Goal: Information Seeking & Learning: Check status

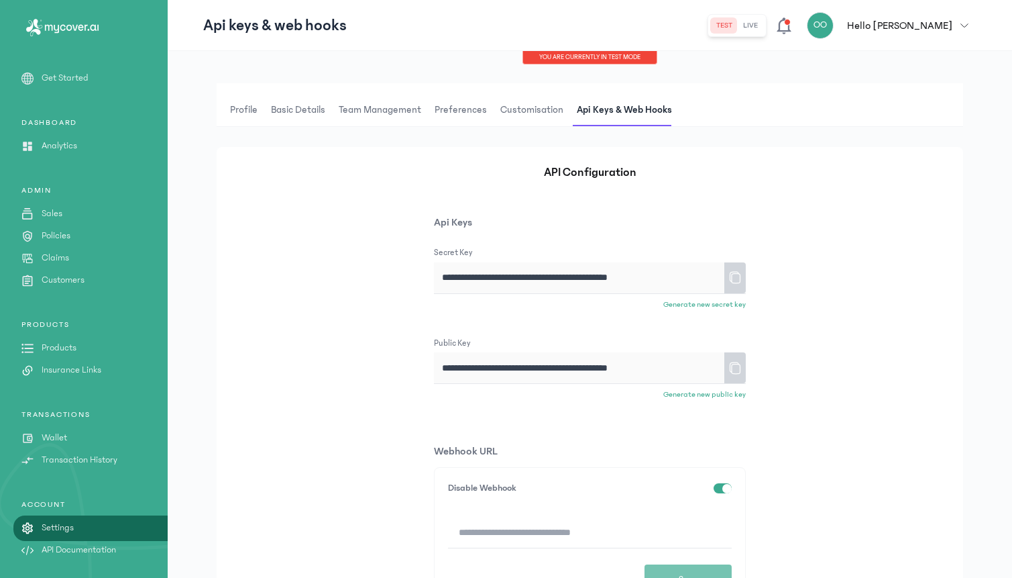
click at [67, 348] on p "Products" at bounding box center [59, 348] width 35 height 14
type input "**********"
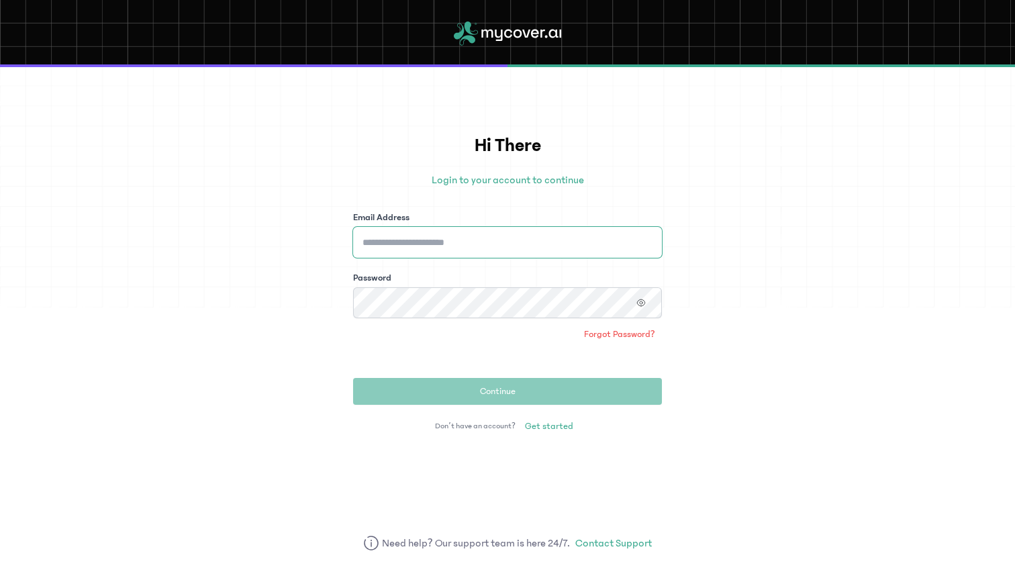
type input "**********"
click at [435, 284] on div "Password" at bounding box center [507, 294] width 309 height 47
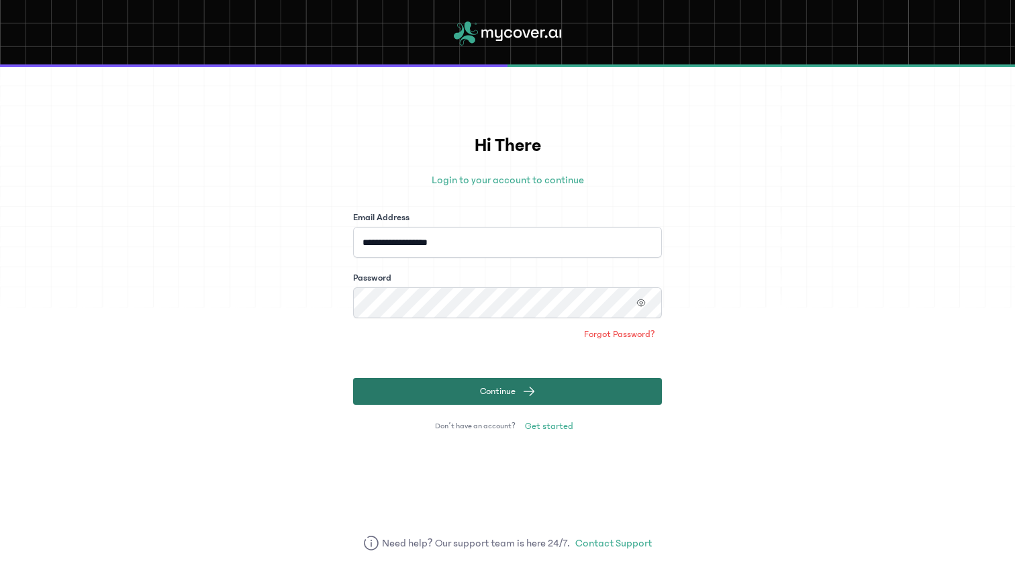
click at [456, 391] on button "Continue" at bounding box center [507, 391] width 309 height 27
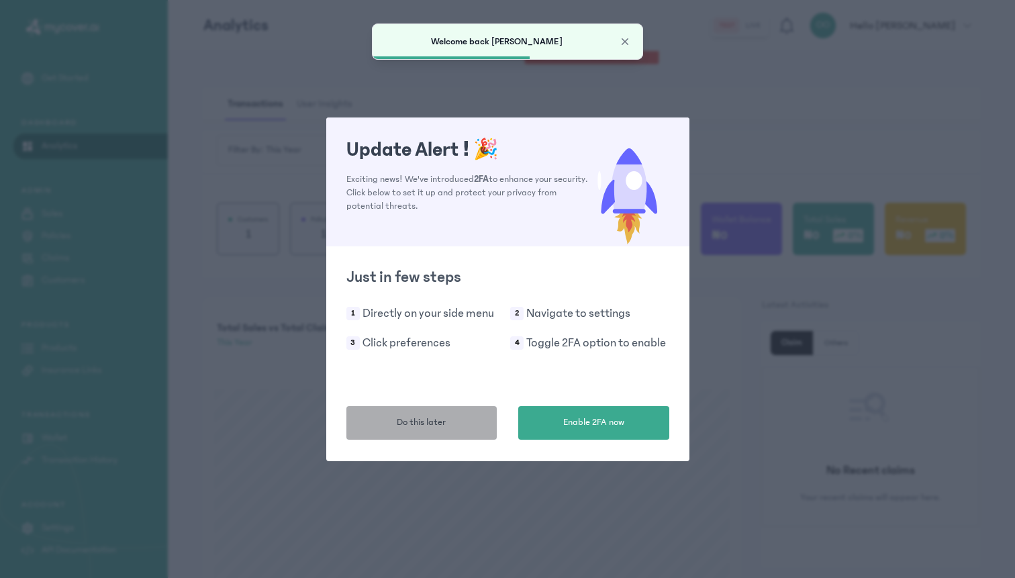
click at [435, 428] on span "Do this later" at bounding box center [421, 422] width 49 height 14
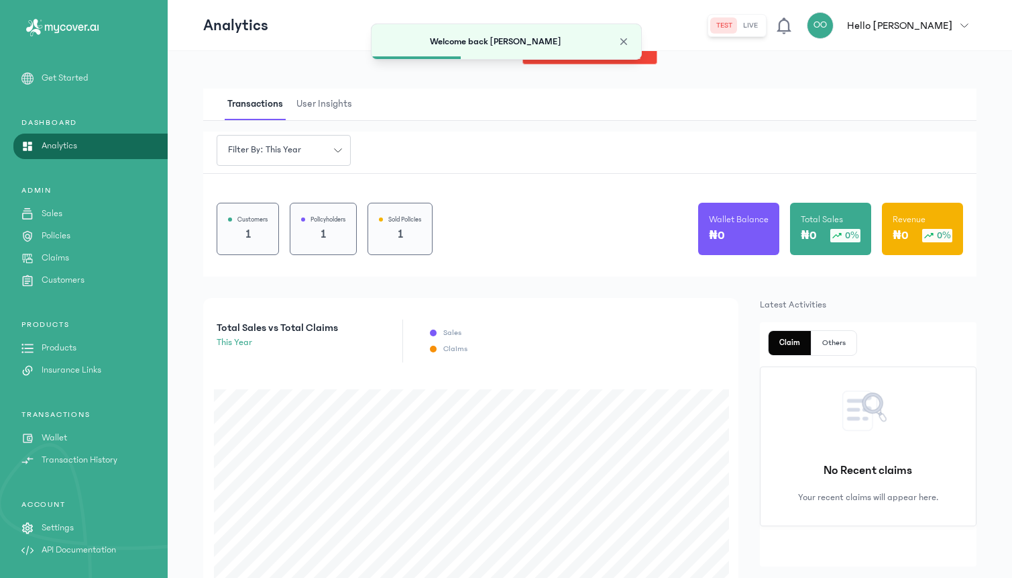
click at [58, 354] on p "Products" at bounding box center [59, 348] width 35 height 14
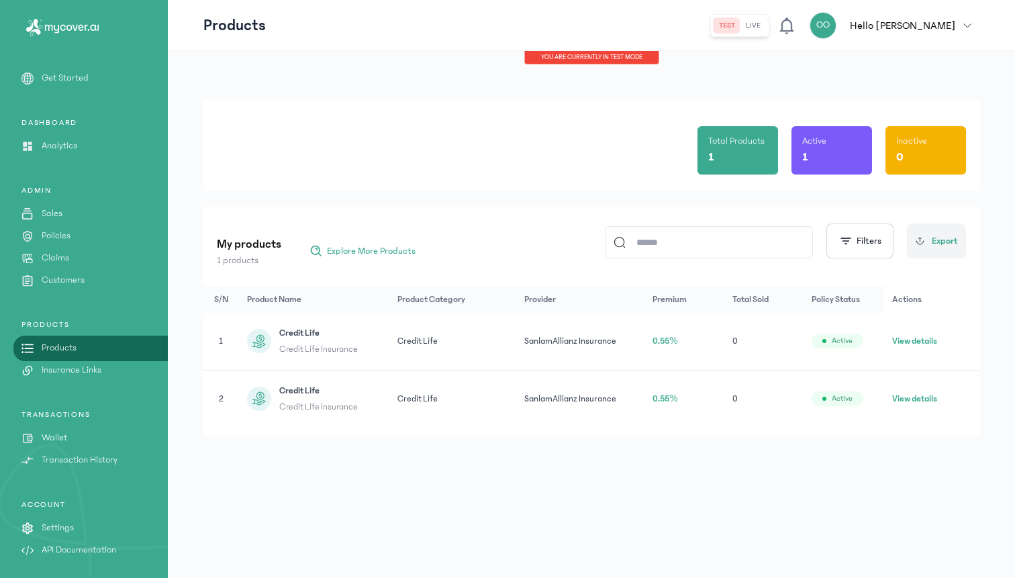
click at [911, 340] on button "View details" at bounding box center [914, 340] width 45 height 13
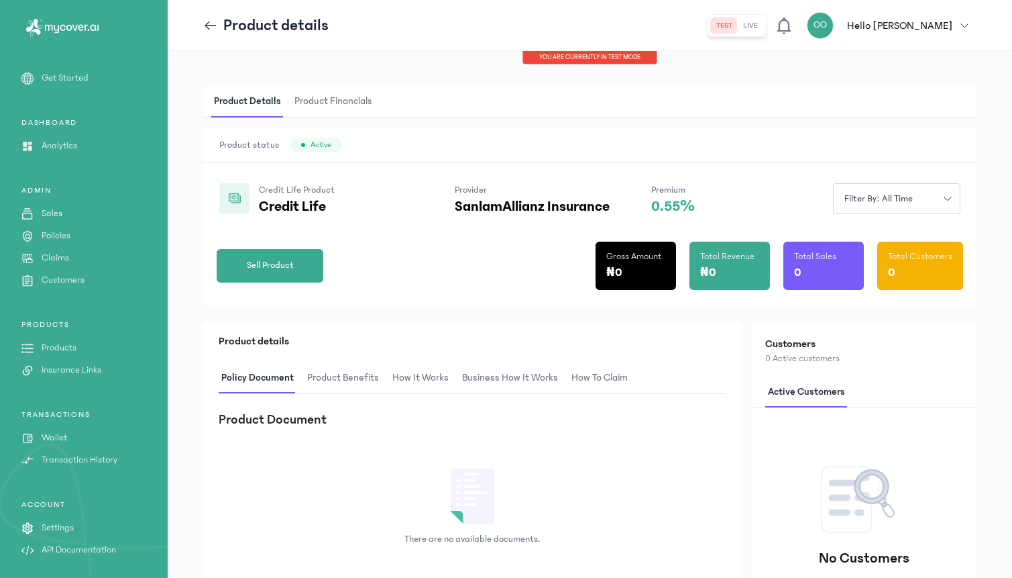
click at [207, 28] on icon at bounding box center [207, 25] width 5 height 9
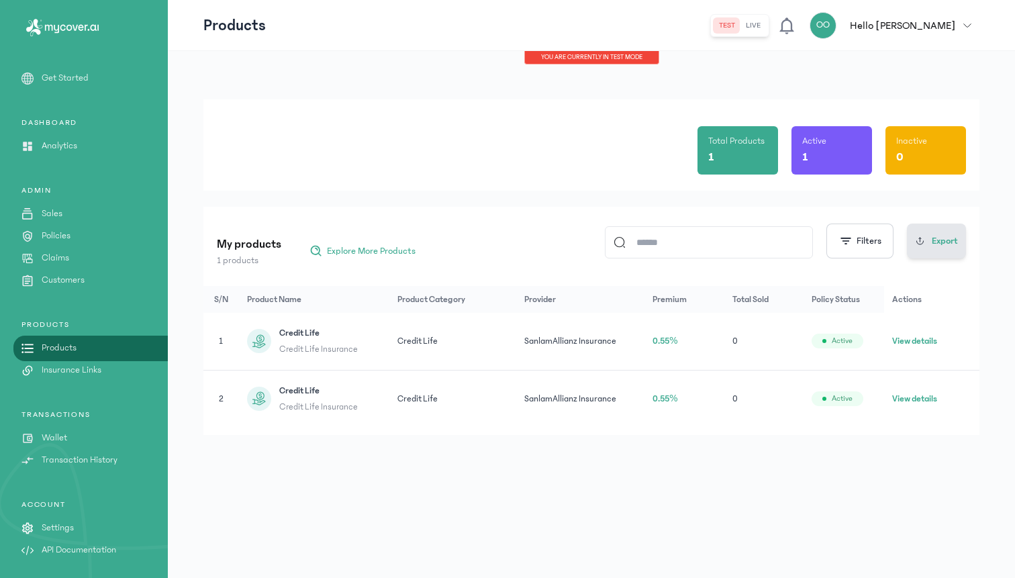
click at [920, 239] on icon at bounding box center [920, 241] width 10 height 11
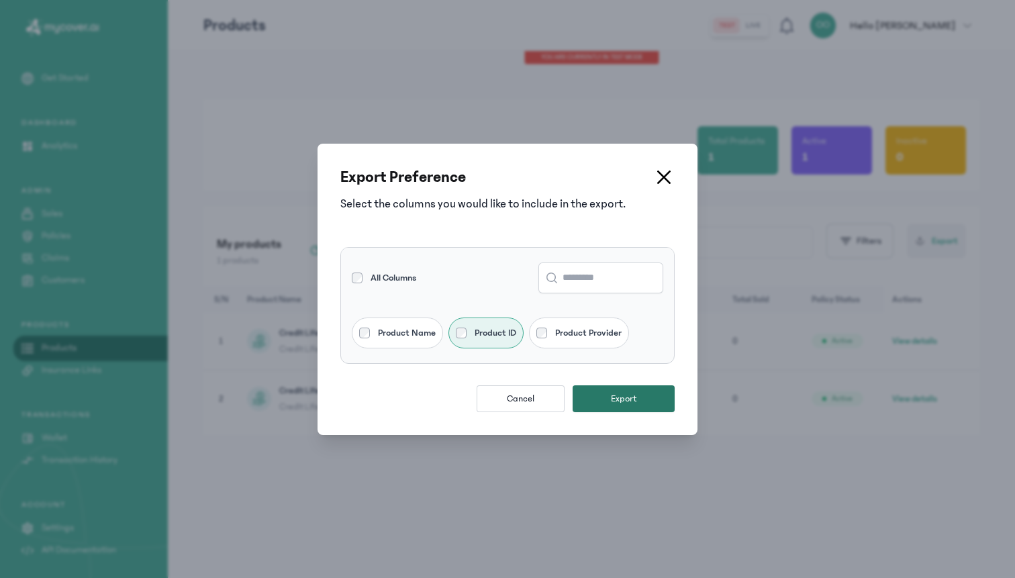
click at [611, 398] on span "Export" at bounding box center [624, 398] width 26 height 13
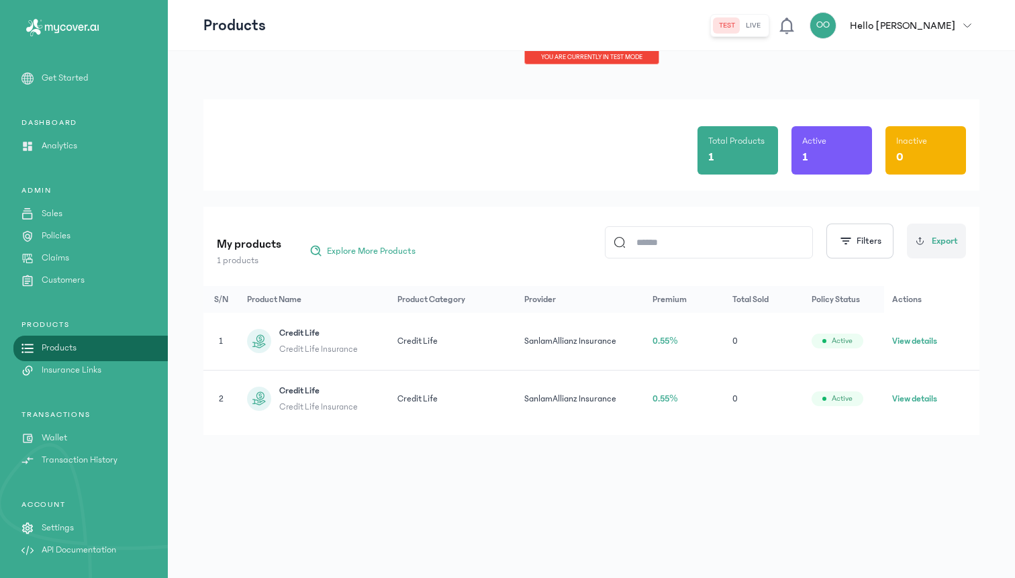
click at [303, 184] on div "Total Products 1 Active 1 Inactive 0" at bounding box center [591, 144] width 749 height 91
click at [294, 337] on span "Credit Life" at bounding box center [318, 332] width 79 height 13
click at [266, 338] on icon at bounding box center [258, 341] width 17 height 17
click at [287, 333] on span "Credit Life" at bounding box center [318, 332] width 79 height 13
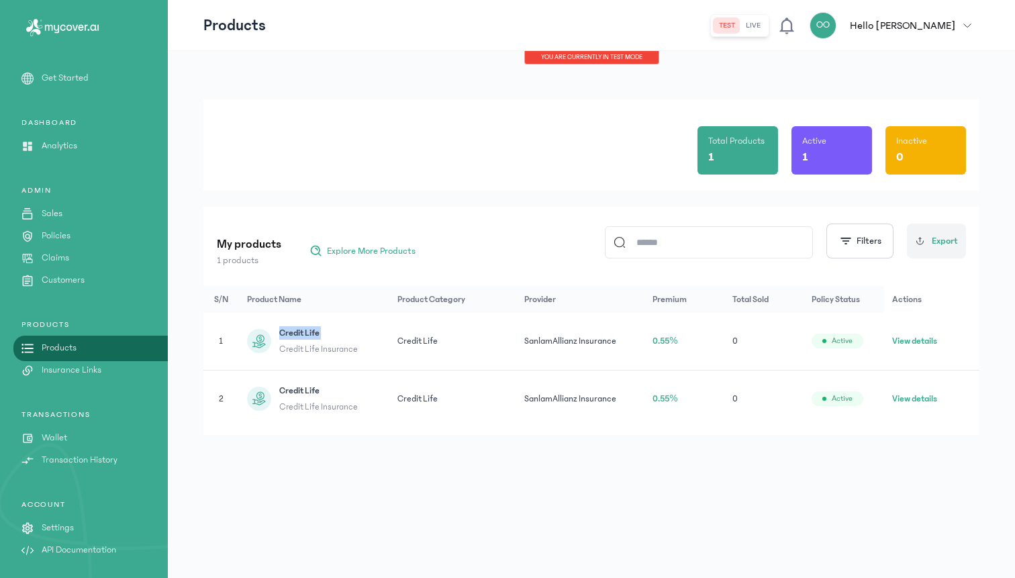
click at [287, 333] on span "Credit Life" at bounding box center [318, 332] width 79 height 13
click at [319, 333] on span "Credit Life" at bounding box center [318, 332] width 79 height 13
click at [262, 340] on icon at bounding box center [258, 341] width 17 height 17
click at [908, 340] on button "View details" at bounding box center [914, 340] width 45 height 13
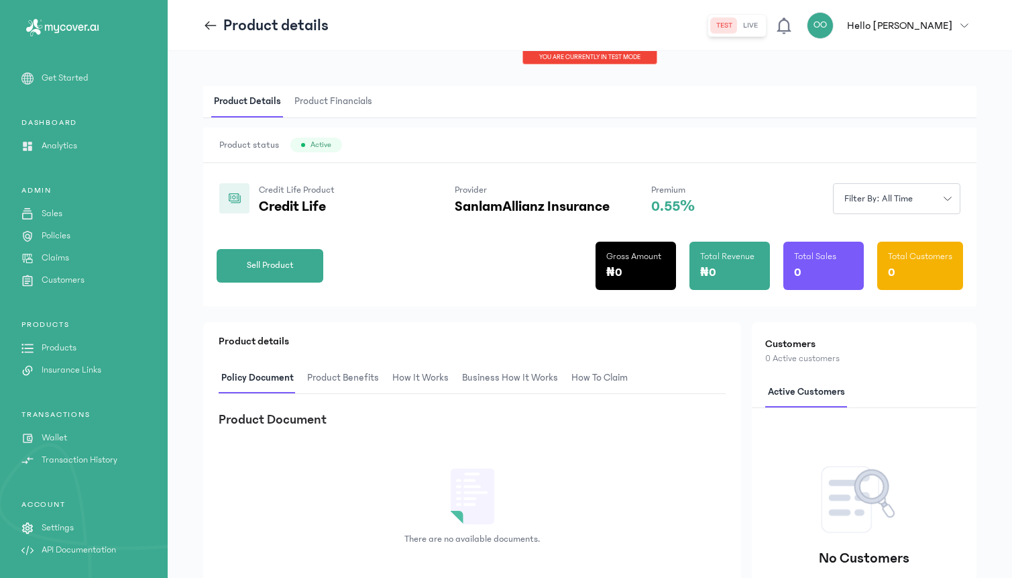
click at [426, 68] on div "Product Details Product Financials Product status Active Credit Life Product Cr…" at bounding box center [590, 392] width 845 height 682
click at [55, 522] on p "Settings" at bounding box center [58, 528] width 32 height 14
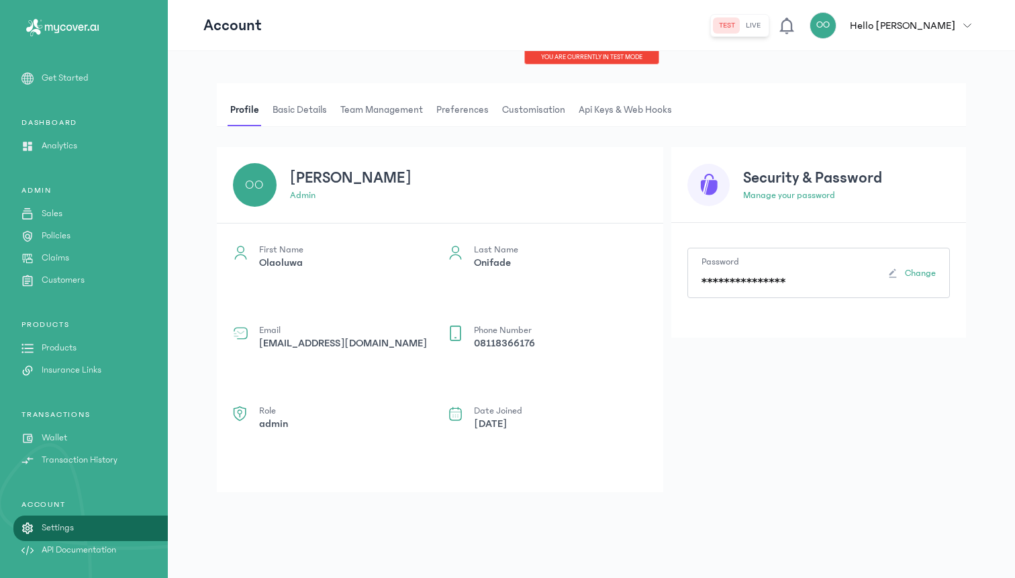
click at [69, 545] on p "API Documentation" at bounding box center [79, 550] width 74 height 14
click at [638, 107] on span "Api Keys & Web hooks" at bounding box center [625, 110] width 99 height 32
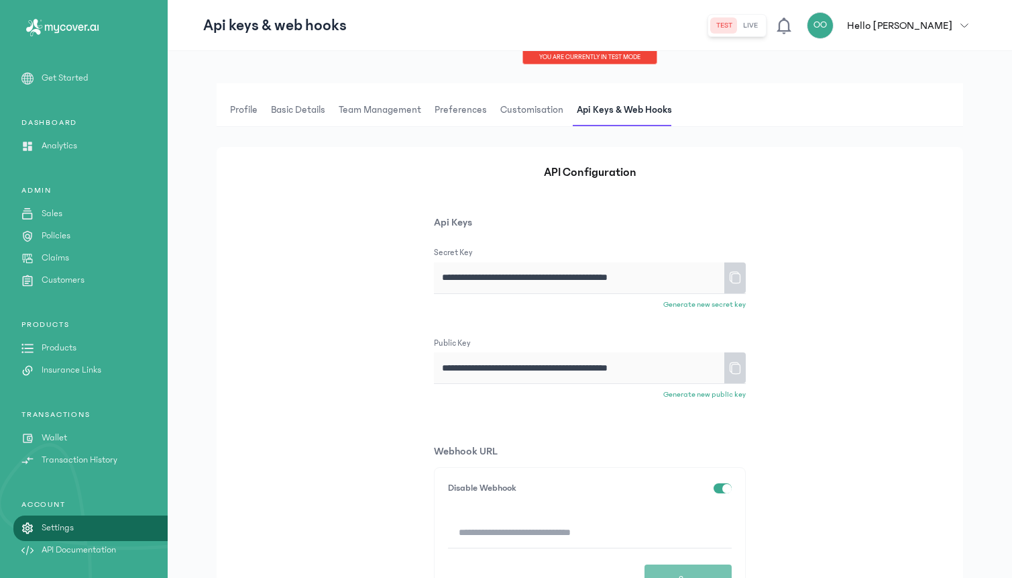
click at [767, 14] on div "test live" at bounding box center [737, 25] width 59 height 23
click at [764, 28] on button "live" at bounding box center [750, 25] width 25 height 16
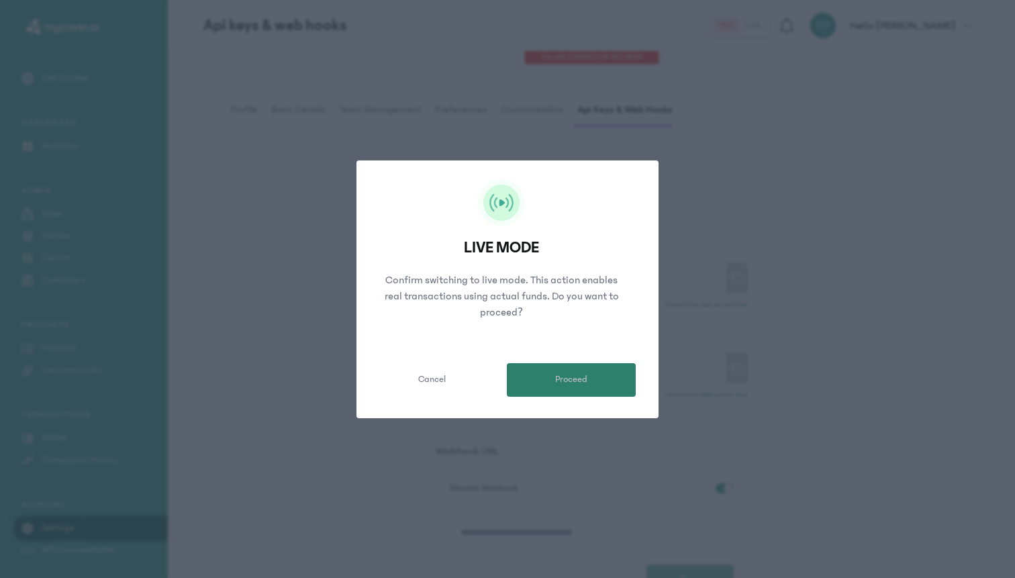
click at [609, 367] on button "Proceed" at bounding box center [571, 380] width 129 height 34
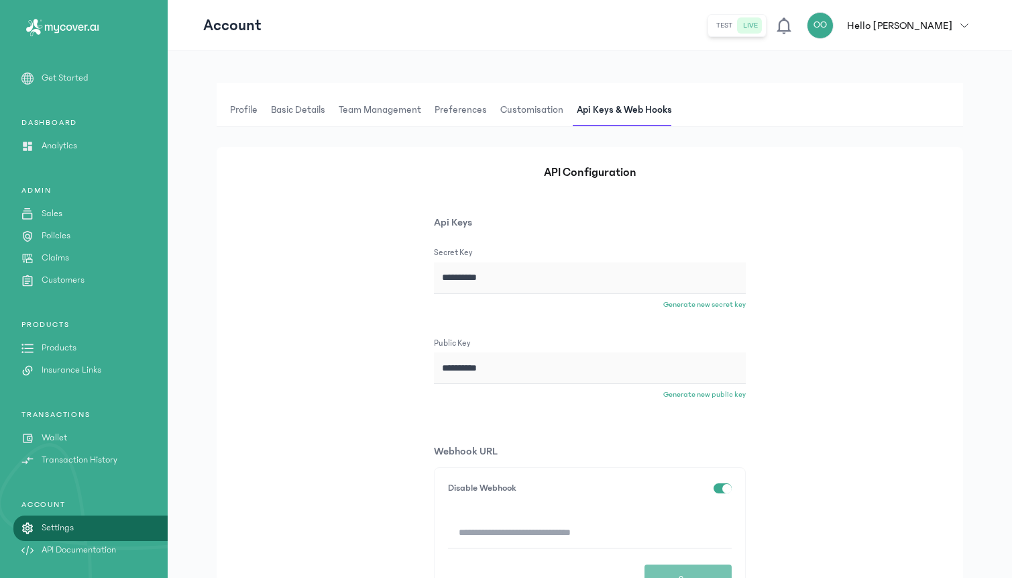
type input "**********"
click at [734, 276] on icon at bounding box center [735, 277] width 13 height 23
click at [58, 346] on p "Products" at bounding box center [59, 348] width 35 height 14
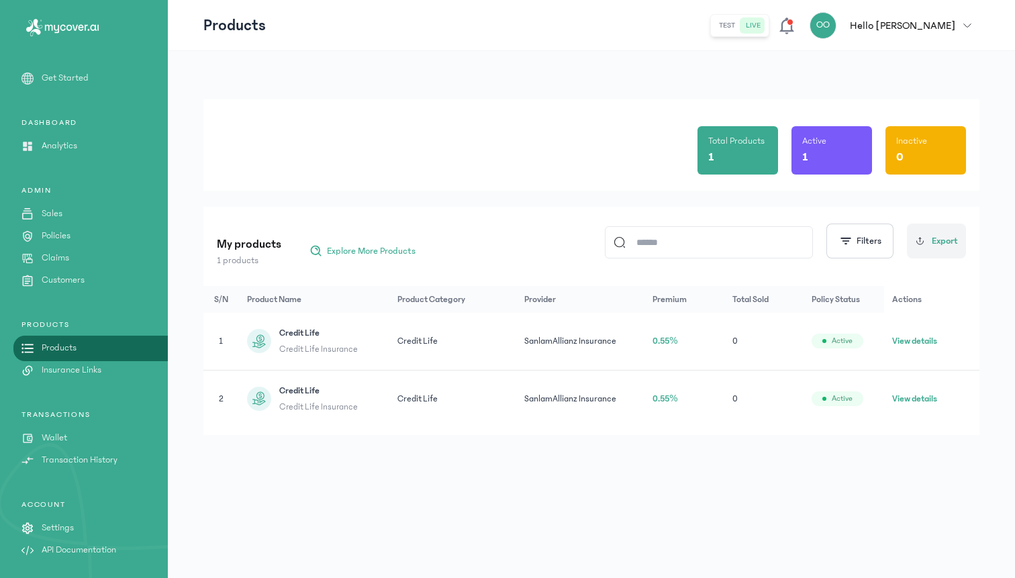
click at [913, 394] on button "View details" at bounding box center [914, 398] width 45 height 13
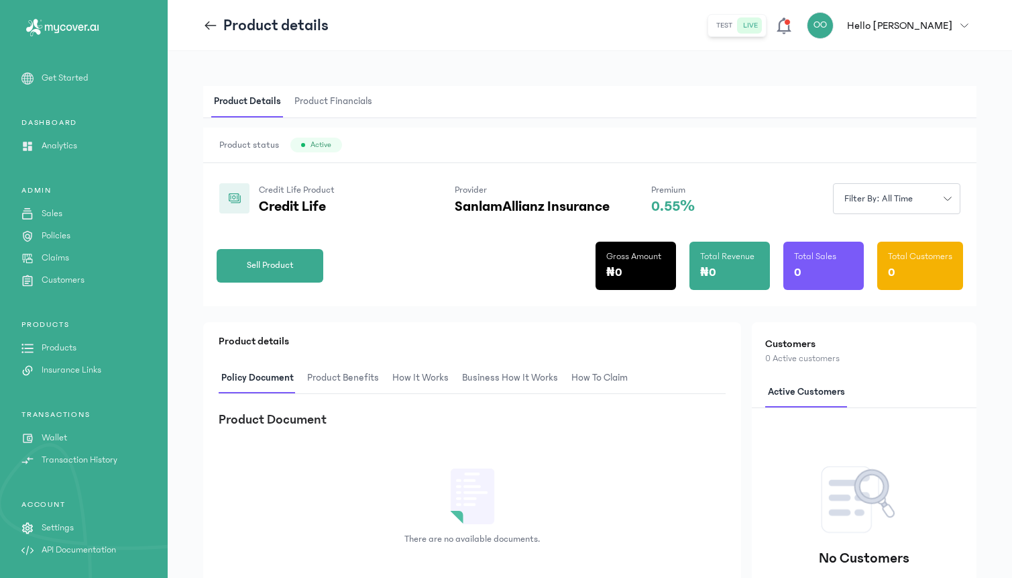
click at [208, 21] on icon at bounding box center [210, 25] width 15 height 15
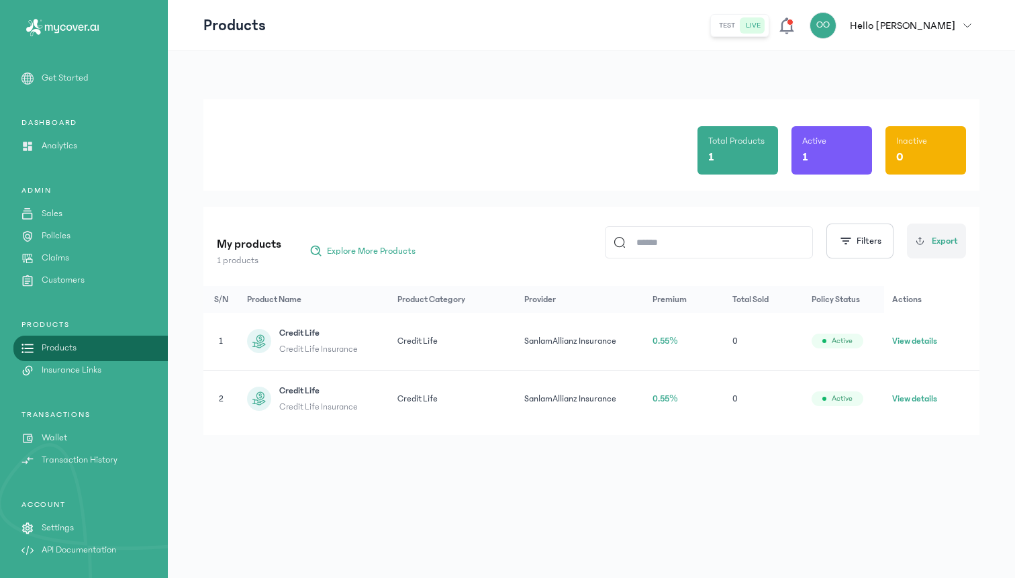
click at [898, 341] on button "View details" at bounding box center [914, 340] width 45 height 13
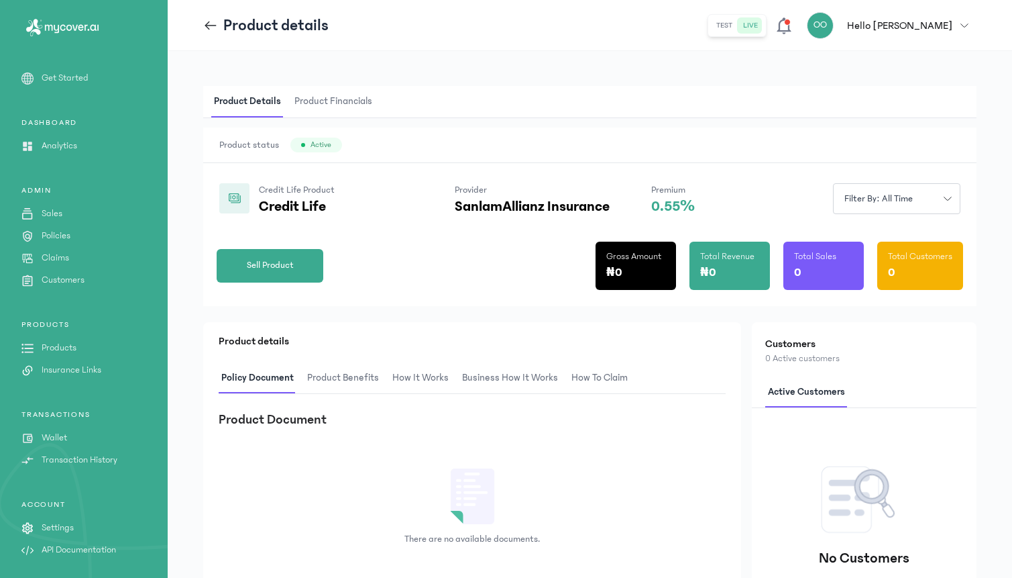
click at [209, 30] on icon at bounding box center [210, 25] width 15 height 15
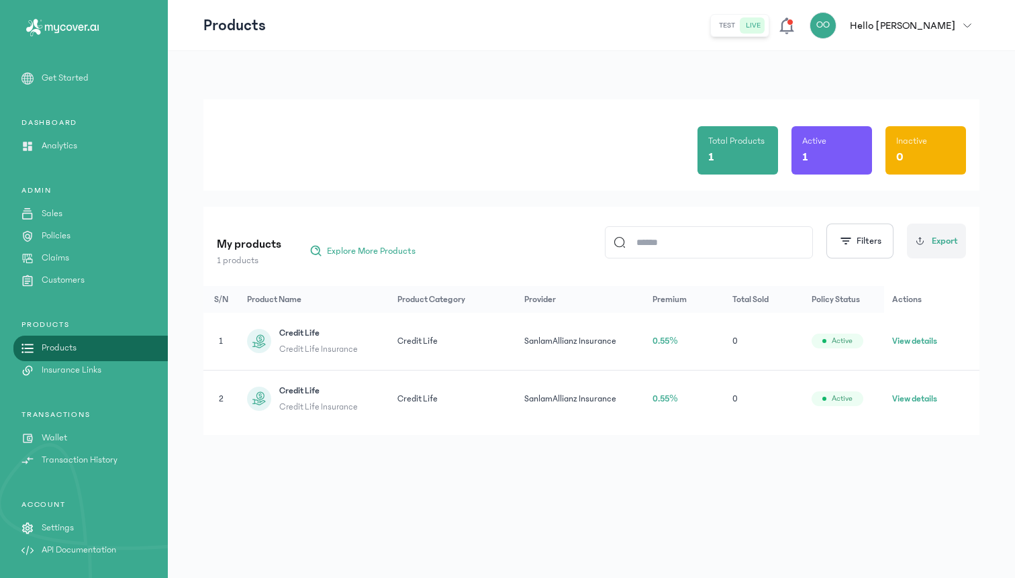
click at [76, 530] on link "Settings" at bounding box center [84, 528] width 168 height 14
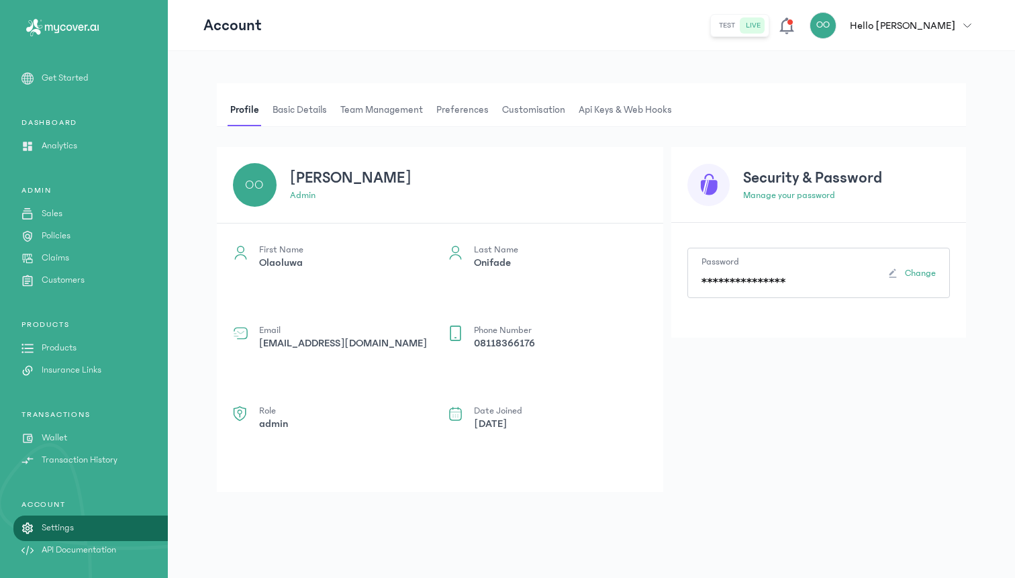
click at [586, 114] on span "Api Keys & Web hooks" at bounding box center [625, 110] width 99 height 32
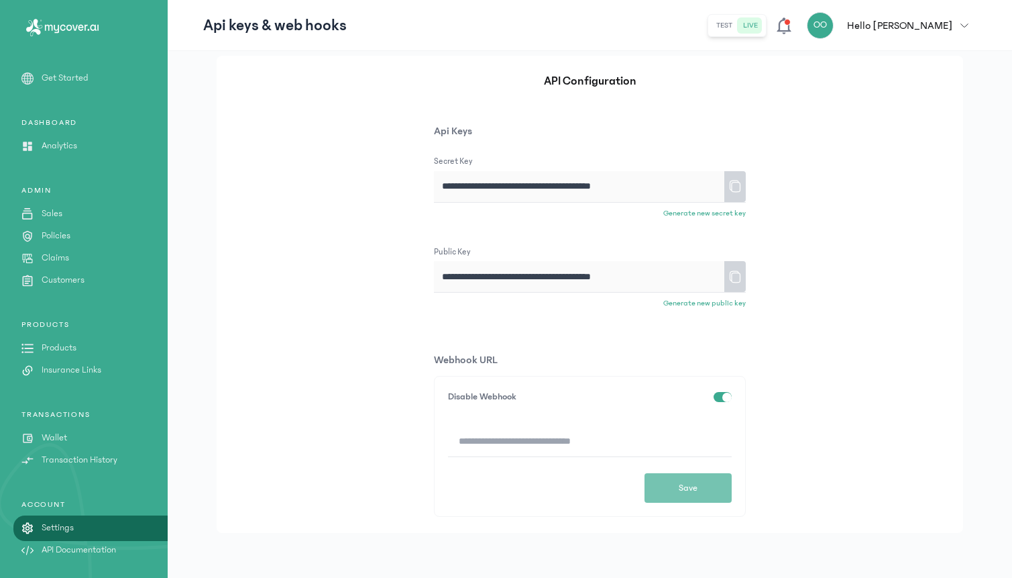
scroll to position [95, 0]
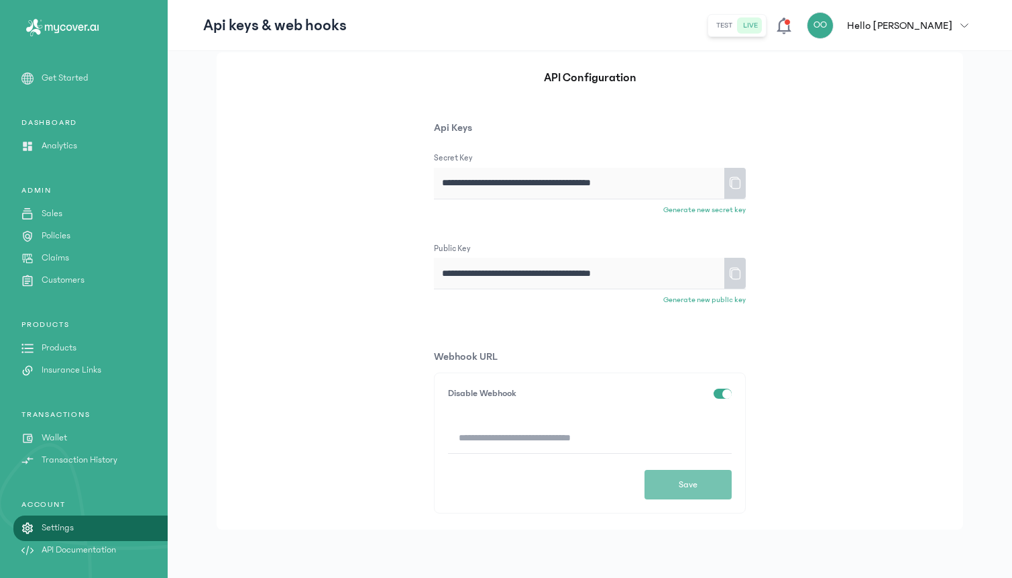
click at [484, 121] on p "Api Keys" at bounding box center [590, 127] width 312 height 16
click at [462, 352] on p "Webhook URL" at bounding box center [590, 356] width 312 height 16
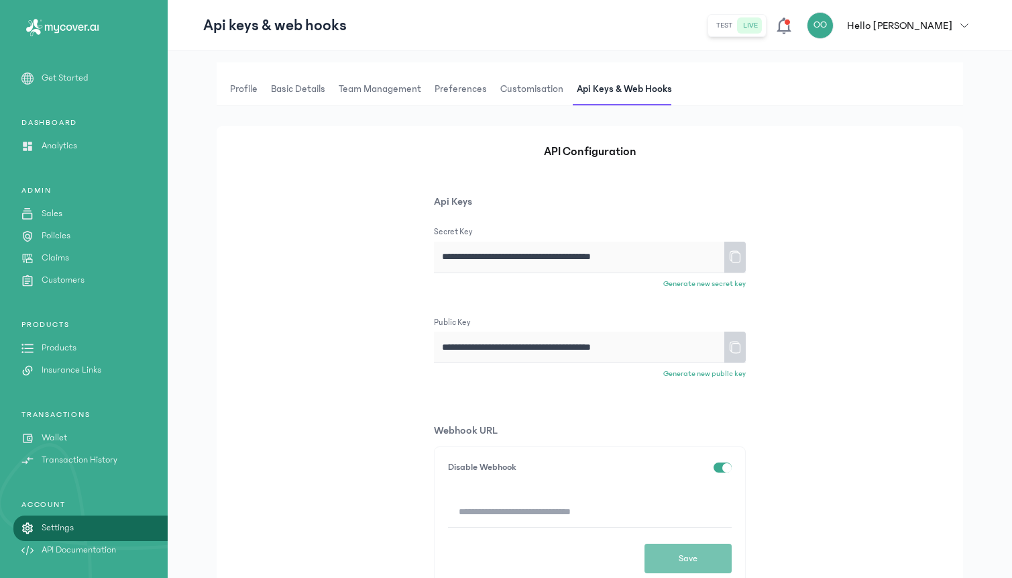
scroll to position [0, 0]
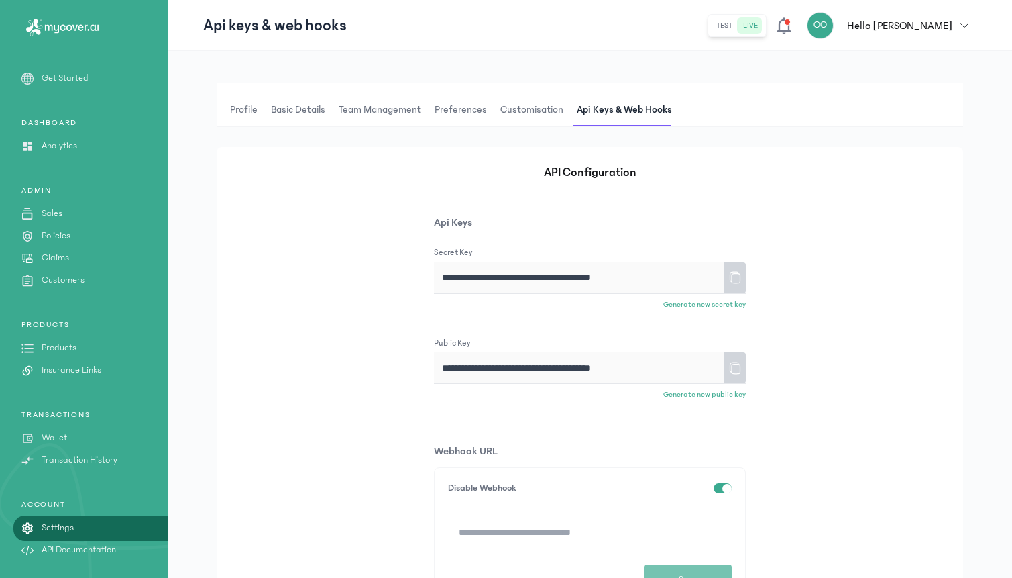
click at [48, 339] on div "PRODUCTS Products Insurance Links" at bounding box center [84, 348] width 168 height 58
click at [51, 344] on p "Products" at bounding box center [59, 348] width 35 height 14
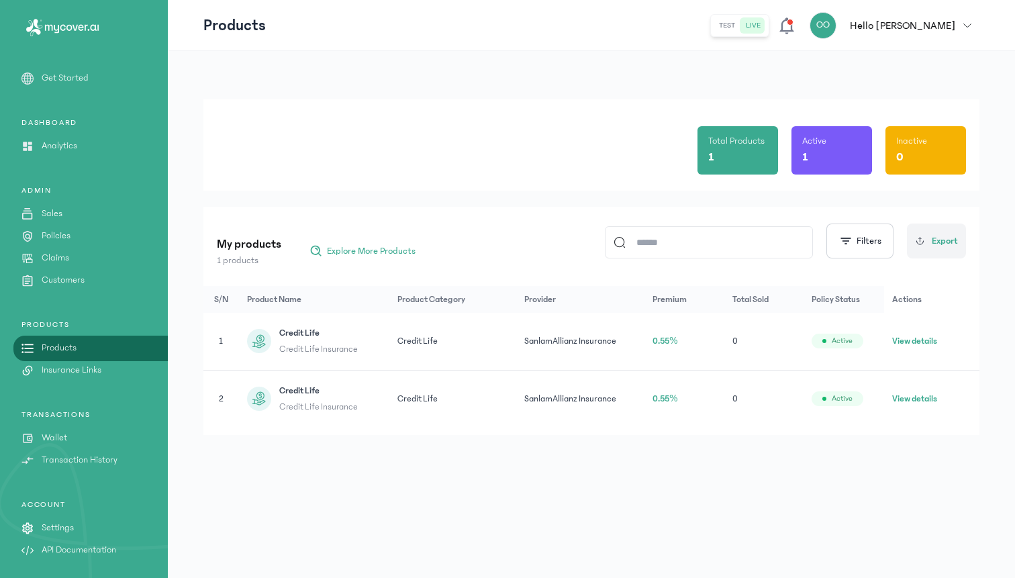
click at [910, 342] on button "View details" at bounding box center [914, 340] width 45 height 13
click at [904, 397] on button "View details" at bounding box center [914, 398] width 45 height 13
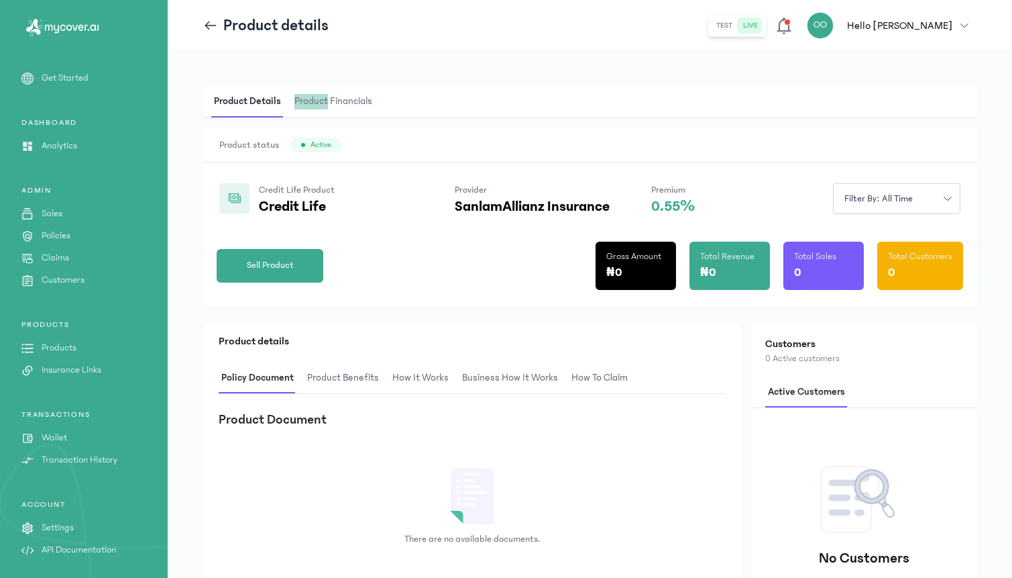
click at [484, 72] on div "Product Details Product Financials Product status Active Credit Life Product Cr…" at bounding box center [590, 392] width 845 height 682
click at [506, 55] on div "Product Details Product Financials Product status Active Credit Life Product Cr…" at bounding box center [590, 392] width 845 height 682
click at [74, 462] on p "Transaction History" at bounding box center [80, 460] width 76 height 14
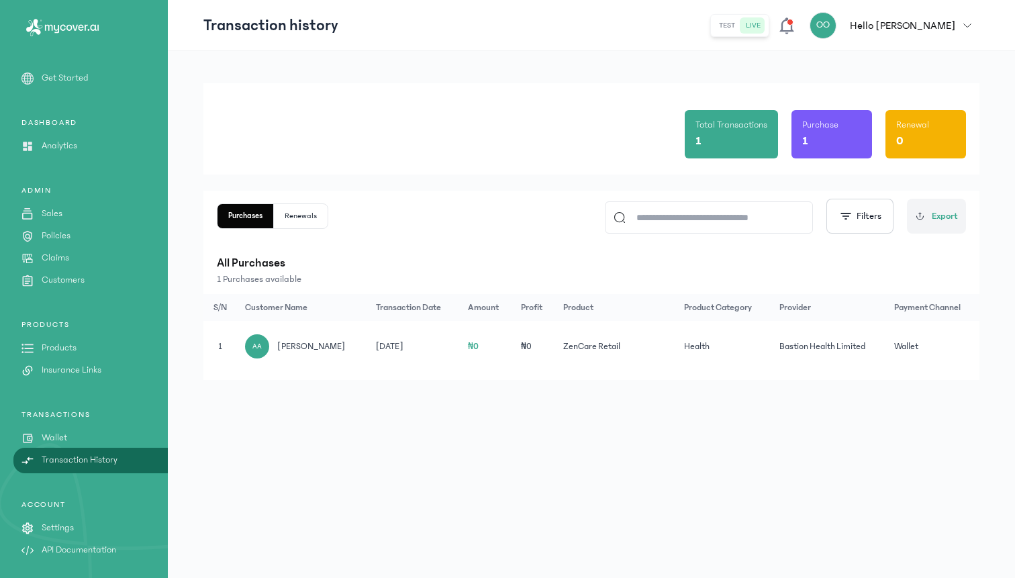
click at [417, 346] on td "[DATE]" at bounding box center [414, 346] width 92 height 51
click at [823, 350] on td "Bastion Health Limited" at bounding box center [828, 346] width 115 height 51
click at [901, 341] on td "Wallet" at bounding box center [932, 346] width 93 height 51
click at [262, 348] on div "AA" at bounding box center [257, 346] width 24 height 24
click at [299, 224] on button "Renewals" at bounding box center [301, 216] width 54 height 24
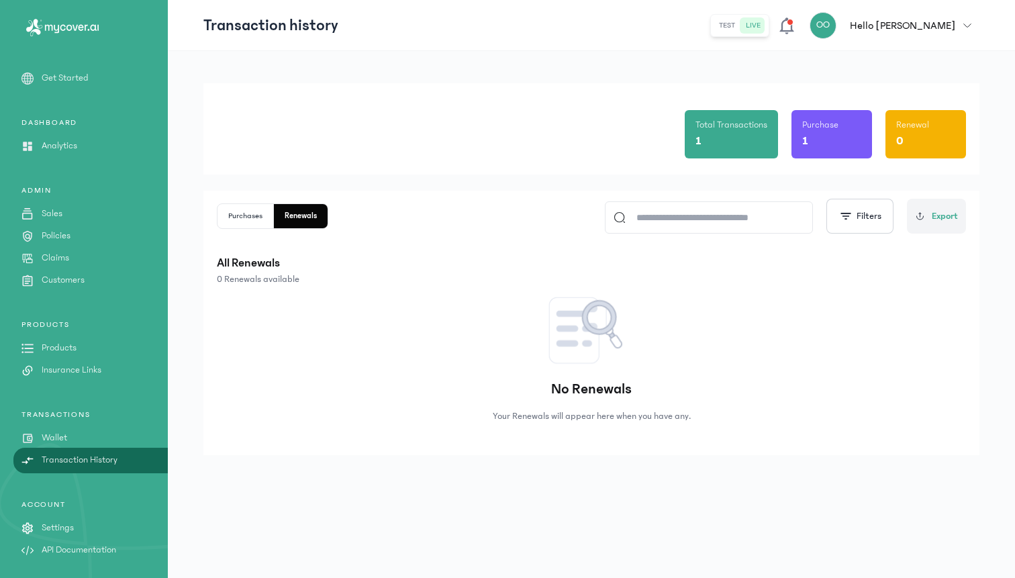
click at [254, 225] on button "Purchases" at bounding box center [245, 216] width 56 height 24
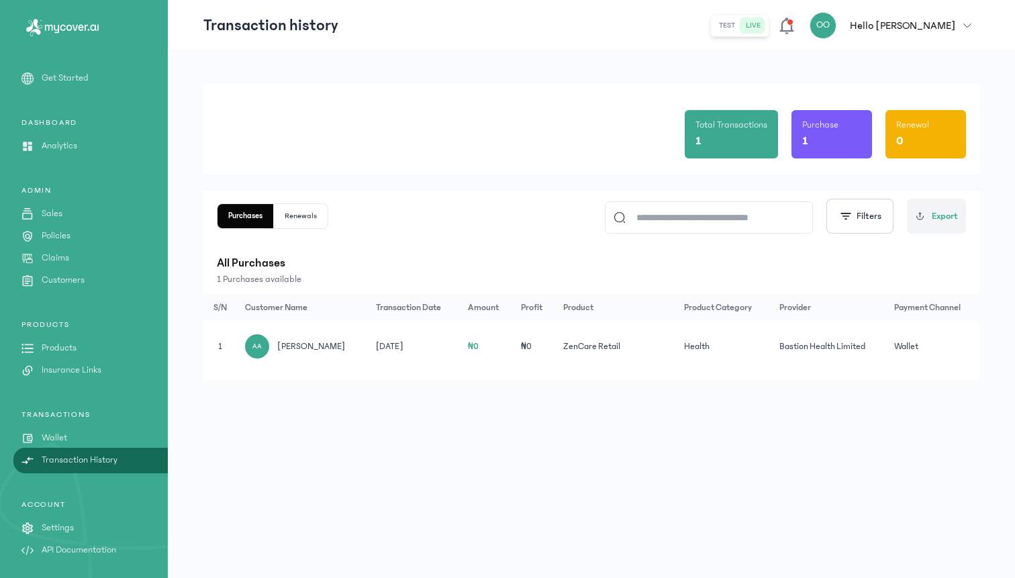
click at [828, 35] on div "test live OO Hello [PERSON_NAME] [PERSON_NAME] [EMAIL_ADDRESS][DOMAIN_NAME] adm…" at bounding box center [844, 25] width 269 height 27
click at [793, 30] on icon at bounding box center [786, 25] width 14 height 17
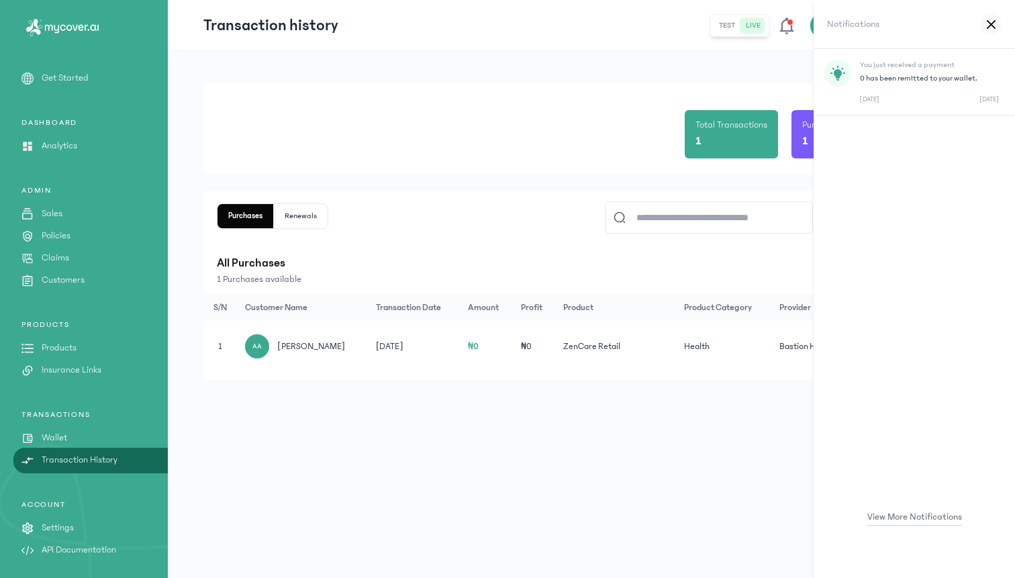
click at [992, 19] on icon at bounding box center [990, 24] width 9 height 10
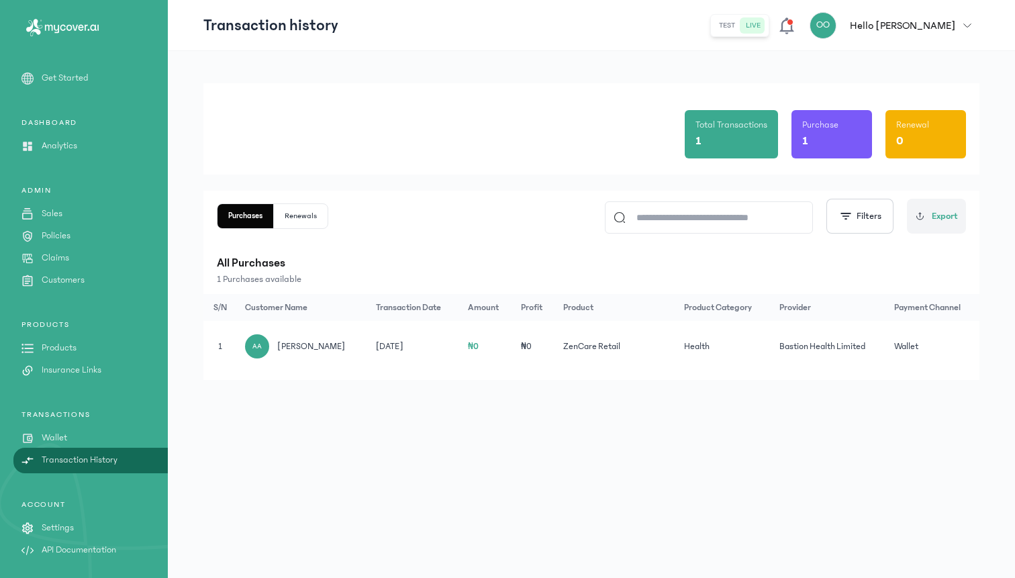
click at [61, 531] on p "Settings" at bounding box center [58, 528] width 32 height 14
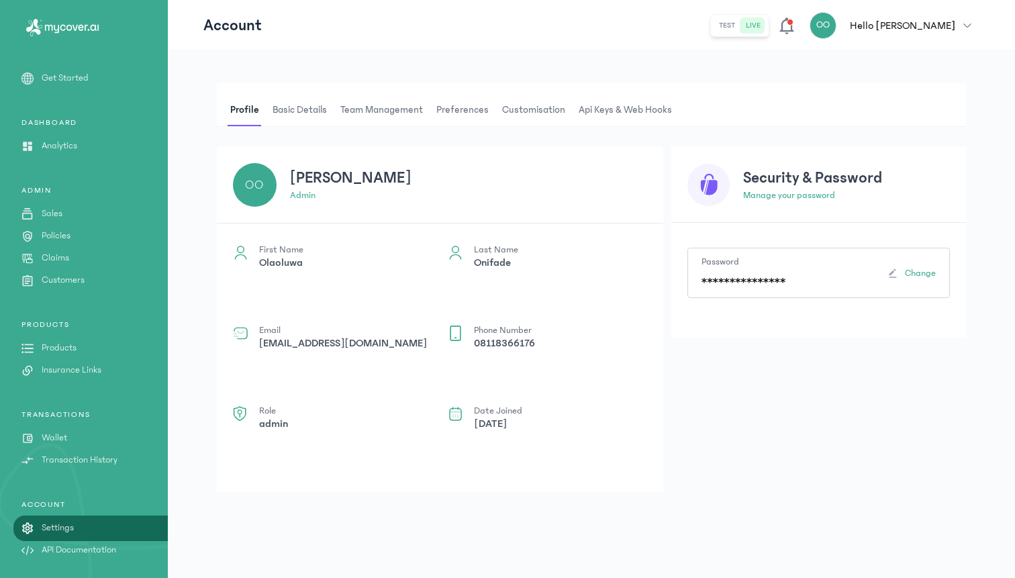
click at [113, 148] on link "Analytics" at bounding box center [84, 146] width 168 height 14
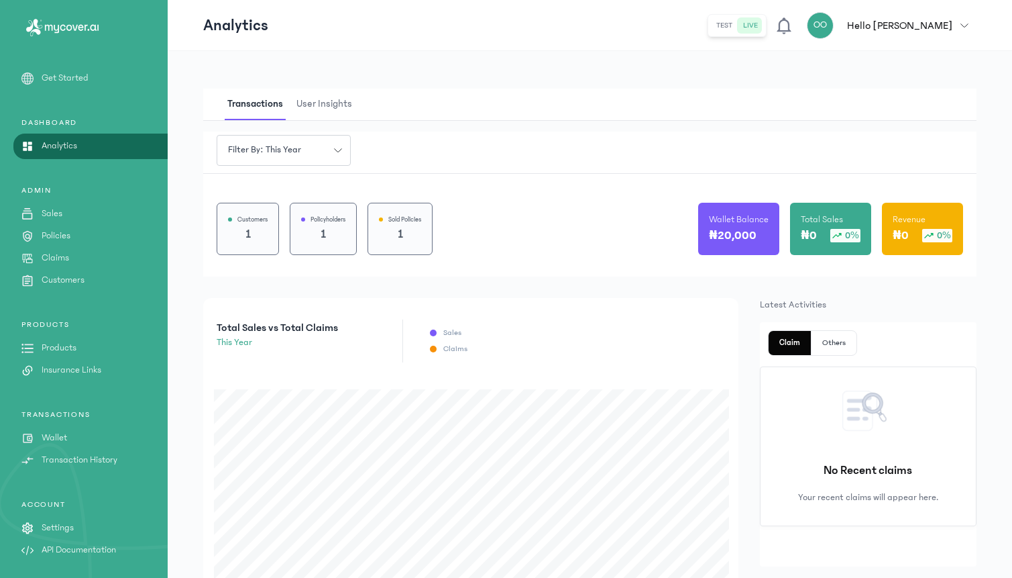
click at [63, 283] on p "Customers" at bounding box center [63, 280] width 43 height 14
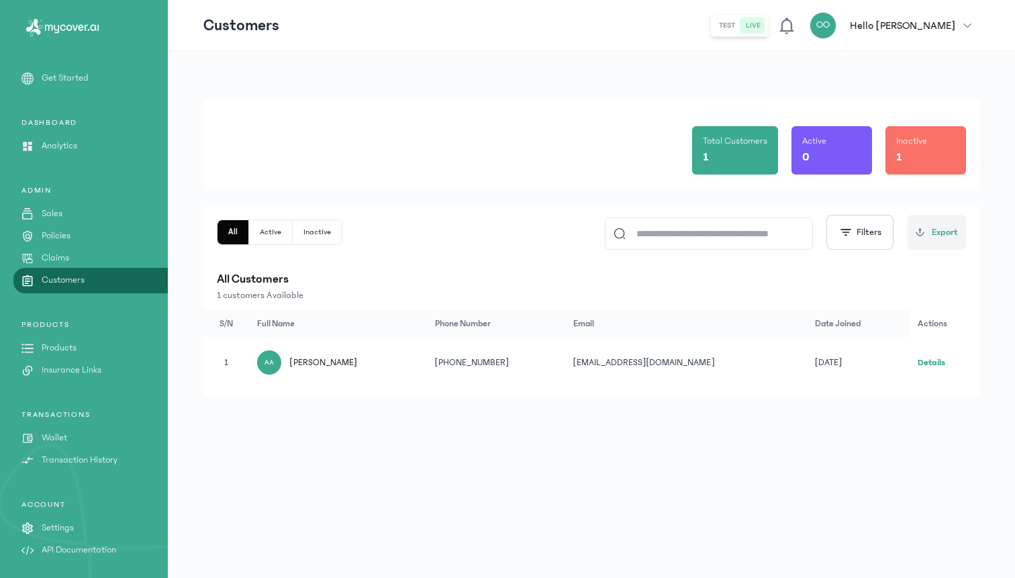
click at [926, 358] on link "Details" at bounding box center [931, 362] width 28 height 9
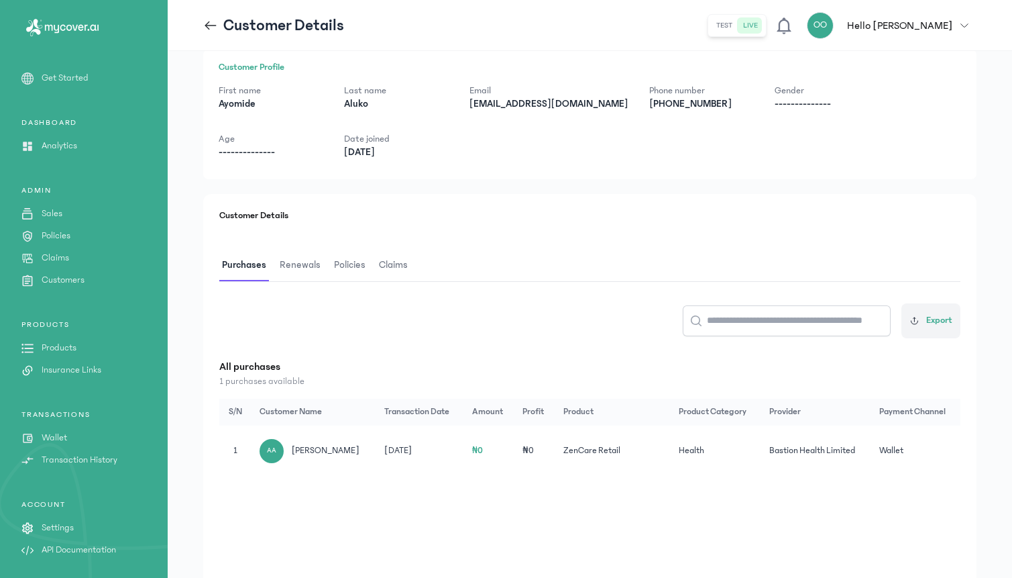
scroll to position [2, 0]
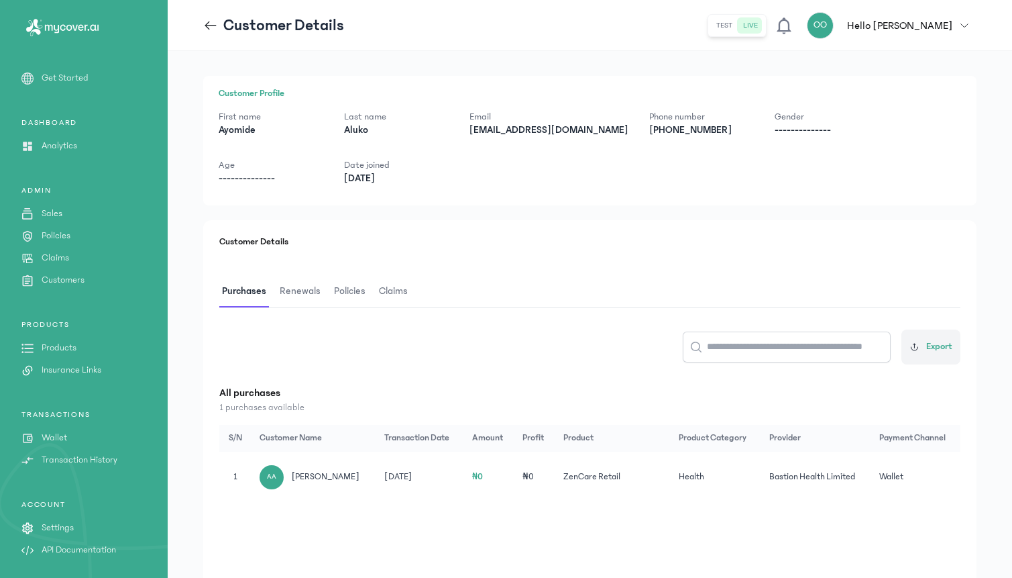
click at [403, 289] on span "Claims" at bounding box center [393, 292] width 34 height 32
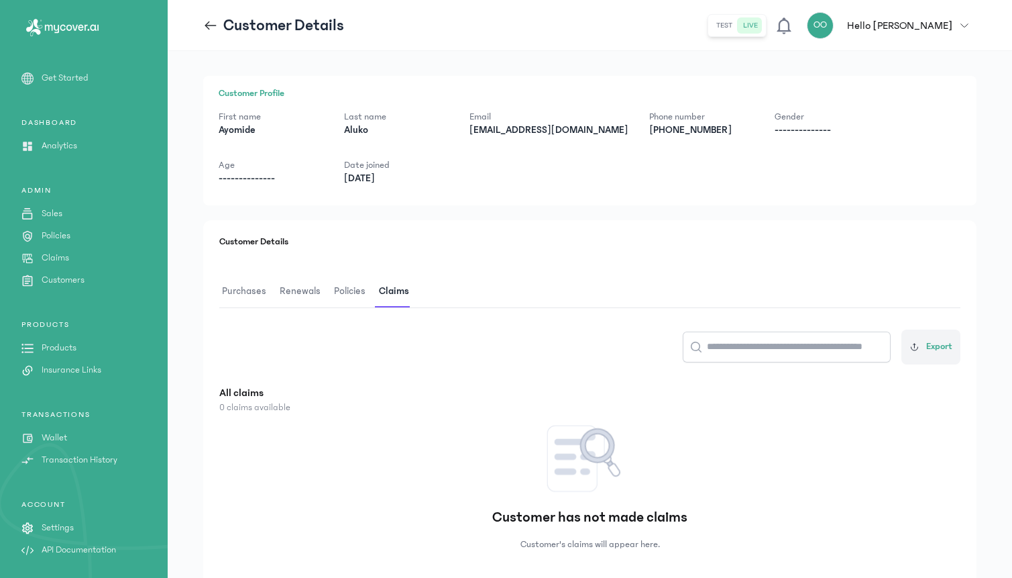
click at [359, 294] on span "Policies" at bounding box center [349, 292] width 37 height 32
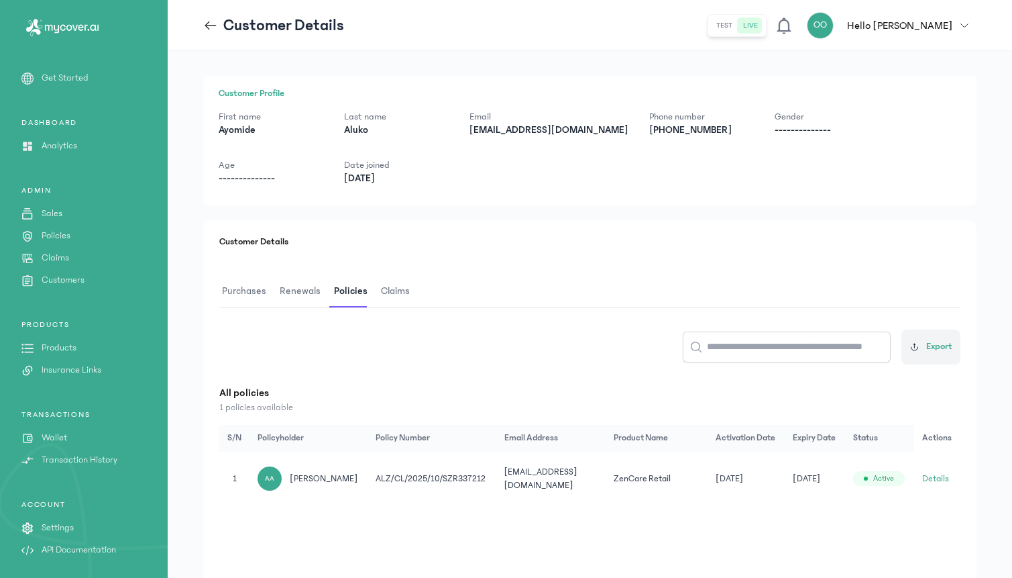
click at [932, 472] on button "Details" at bounding box center [936, 478] width 27 height 13
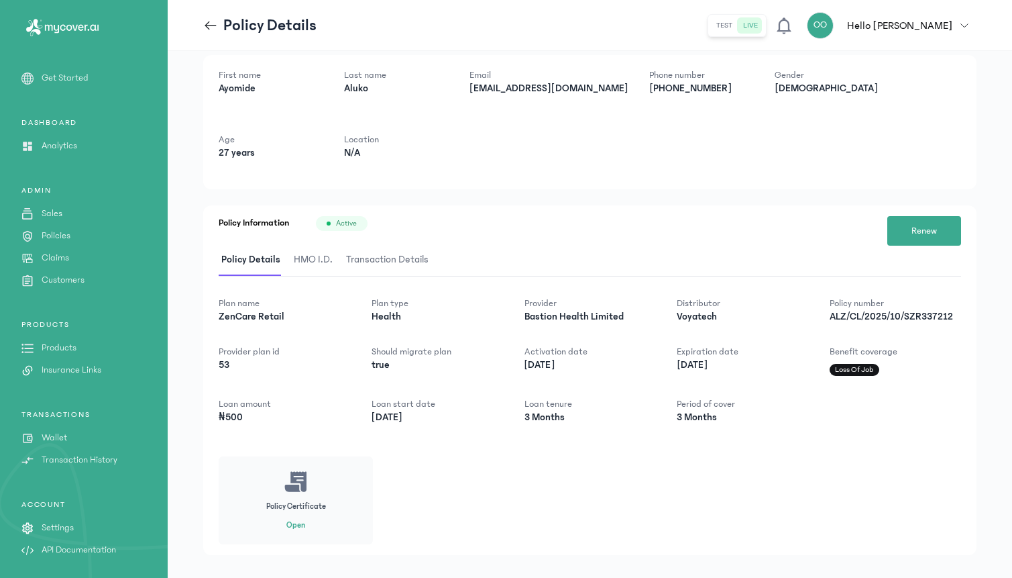
scroll to position [43, 0]
click at [307, 253] on span "HMO I.D." at bounding box center [313, 259] width 44 height 32
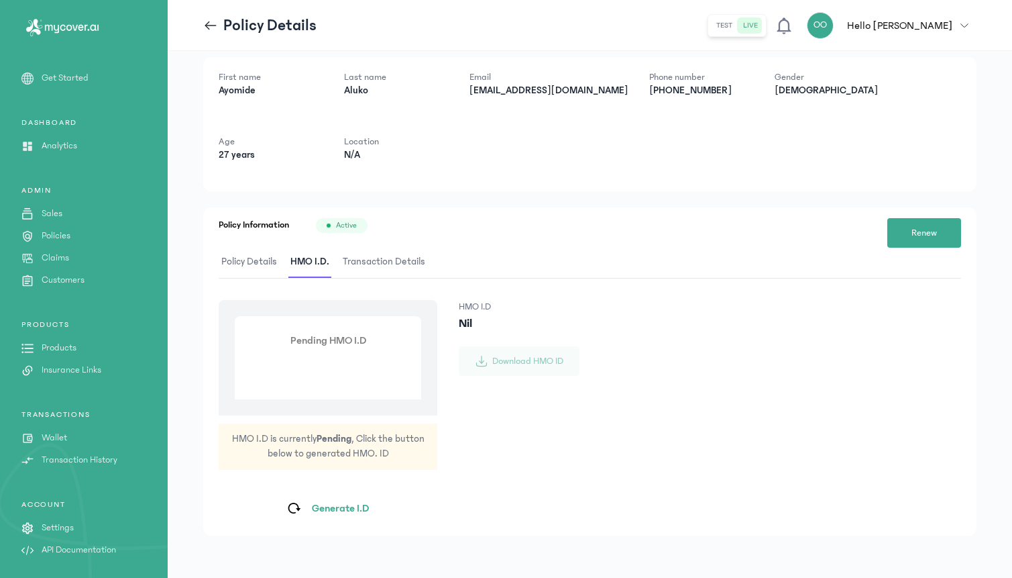
click at [376, 261] on span "Transaction Details" at bounding box center [384, 262] width 88 height 32
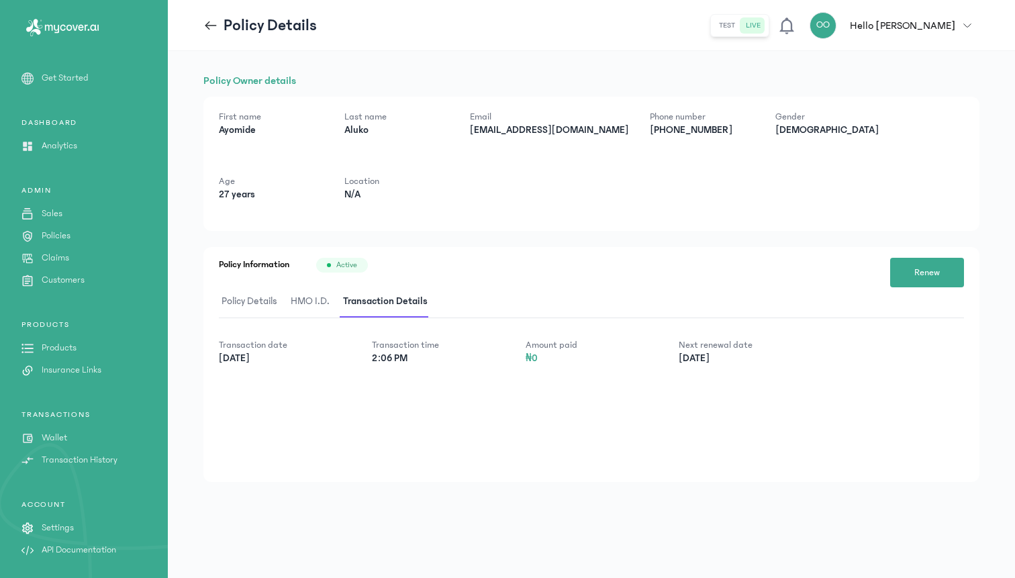
click at [239, 300] on span "Policy Details" at bounding box center [249, 302] width 61 height 32
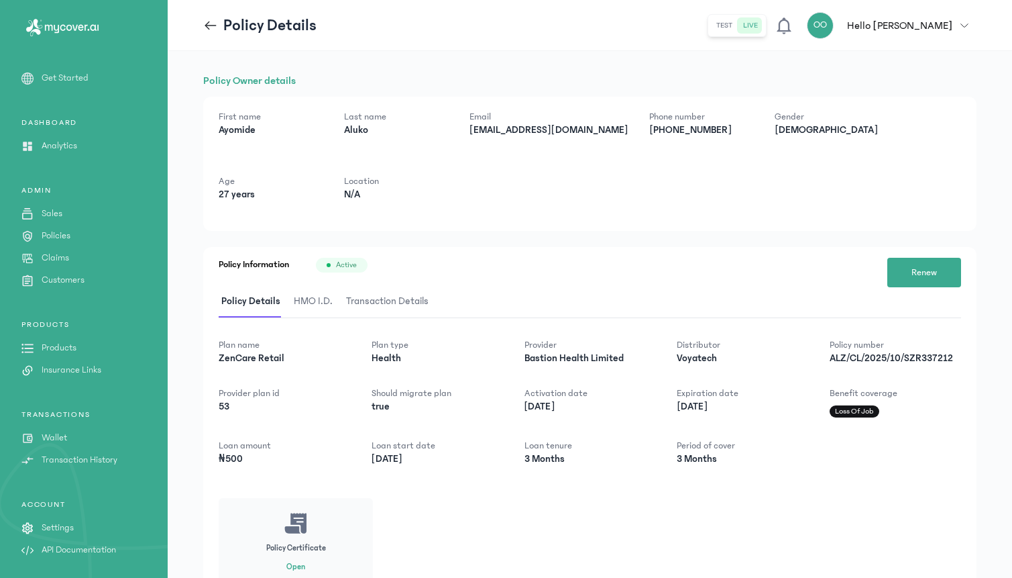
click at [831, 394] on div "Plan name ZenCare Retail Plan type Health Provider Bastion Health Limited Distr…" at bounding box center [590, 401] width 743 height 127
click at [376, 291] on span "Transaction Details" at bounding box center [388, 302] width 88 height 32
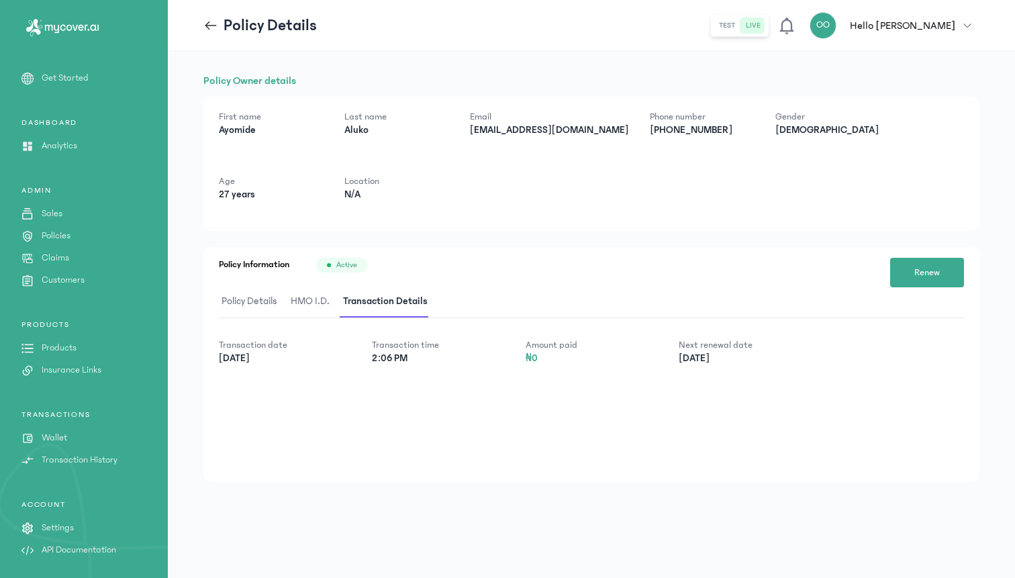
click at [317, 300] on span "HMO I.D." at bounding box center [310, 302] width 44 height 32
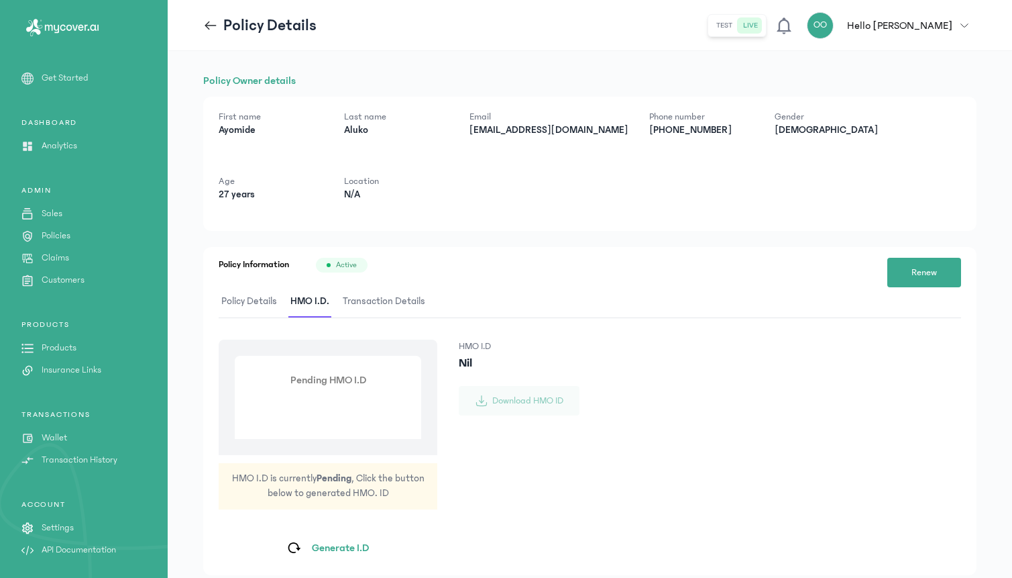
click at [272, 302] on span "Policy Details" at bounding box center [249, 302] width 61 height 32
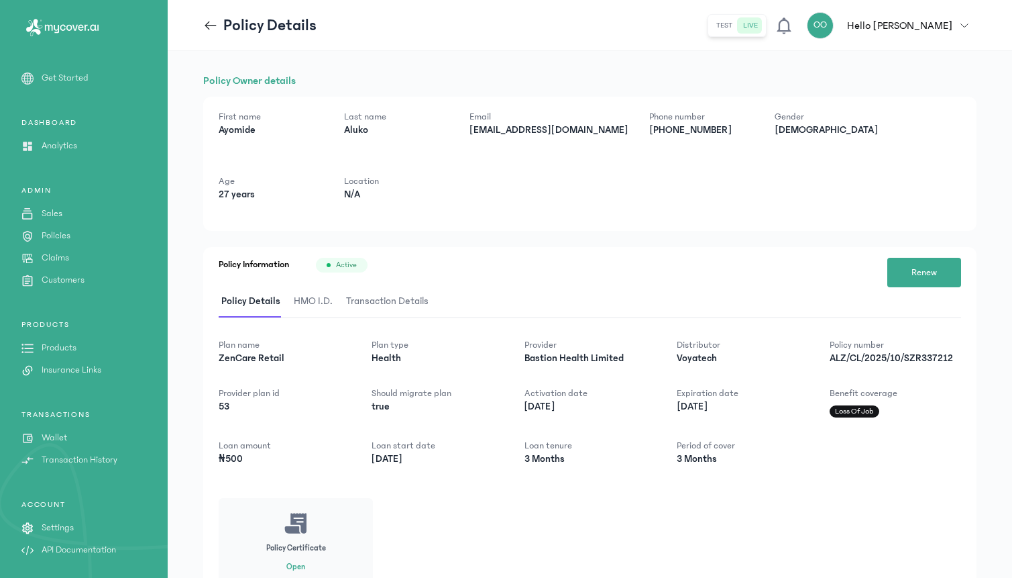
click at [410, 125] on p "Aluko" at bounding box center [396, 129] width 104 height 13
